Goal: Check status

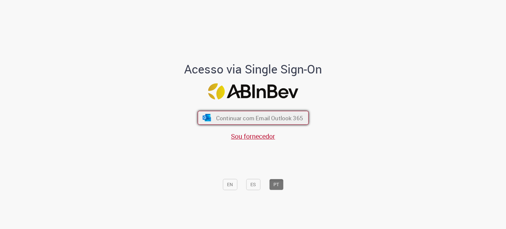
drag, startPoint x: 285, startPoint y: 117, endPoint x: 292, endPoint y: 111, distance: 9.9
click at [285, 117] on span "Continuar com Email Outlook 365" at bounding box center [259, 118] width 87 height 8
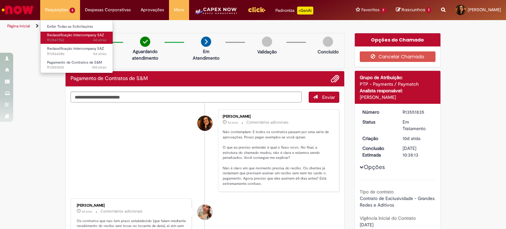
click at [62, 38] on span "4d atrás 4 dias atrás R13567762" at bounding box center [76, 40] width 59 height 5
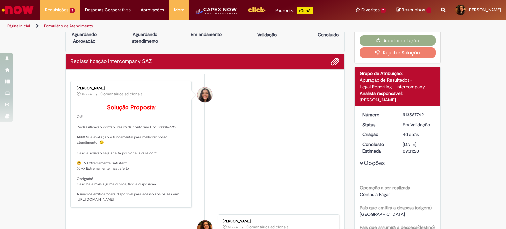
scroll to position [33, 0]
